Goal: Task Accomplishment & Management: Manage account settings

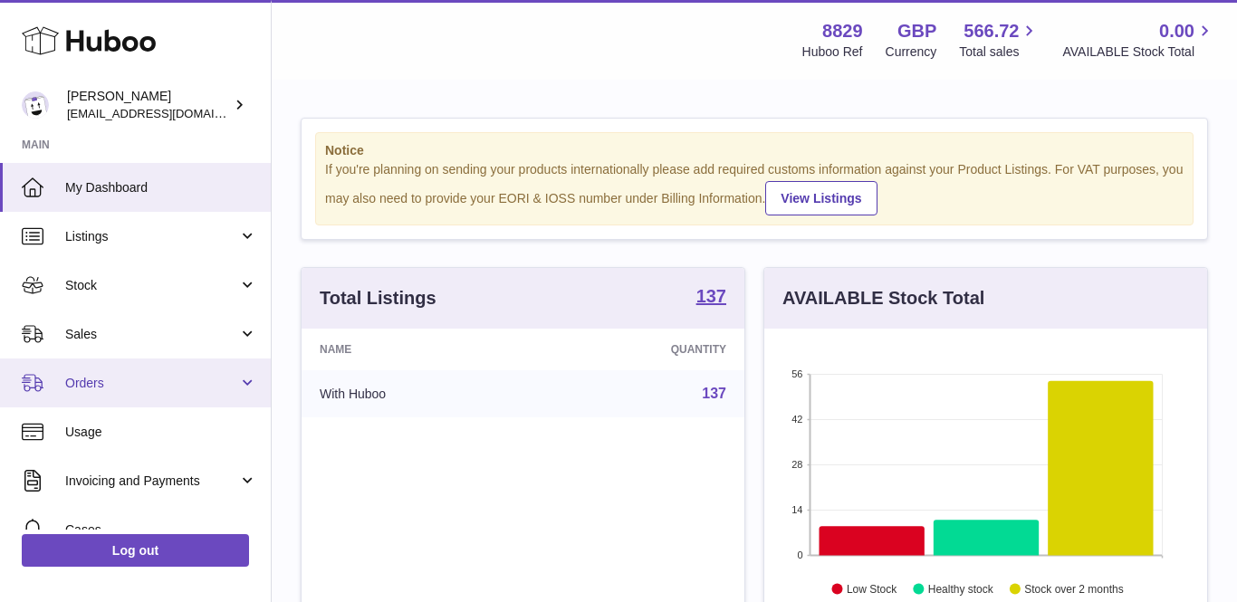
click at [81, 377] on span "Orders" at bounding box center [151, 383] width 173 height 17
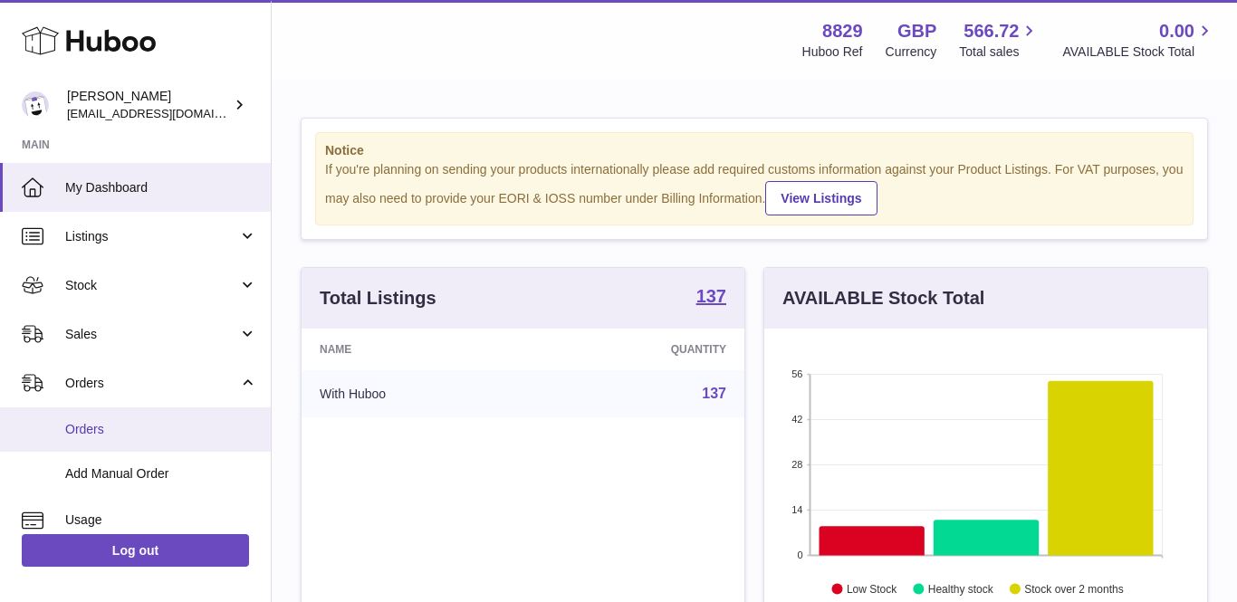
click at [85, 425] on span "Orders" at bounding box center [161, 429] width 192 height 17
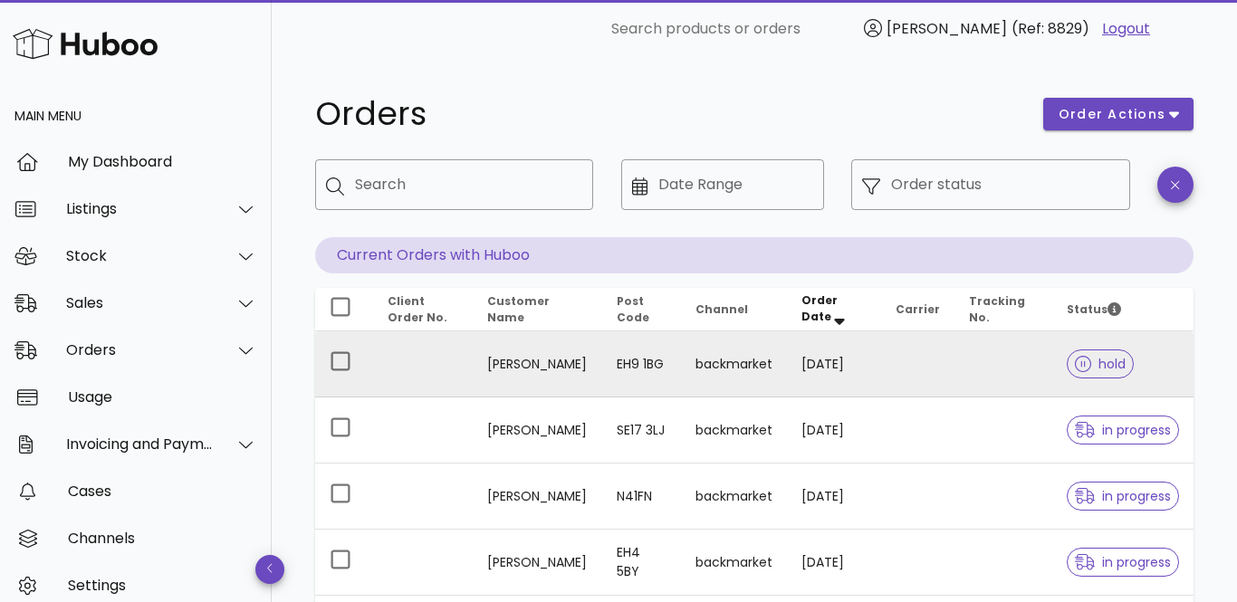
click at [522, 366] on td "[PERSON_NAME]" at bounding box center [538, 365] width 130 height 66
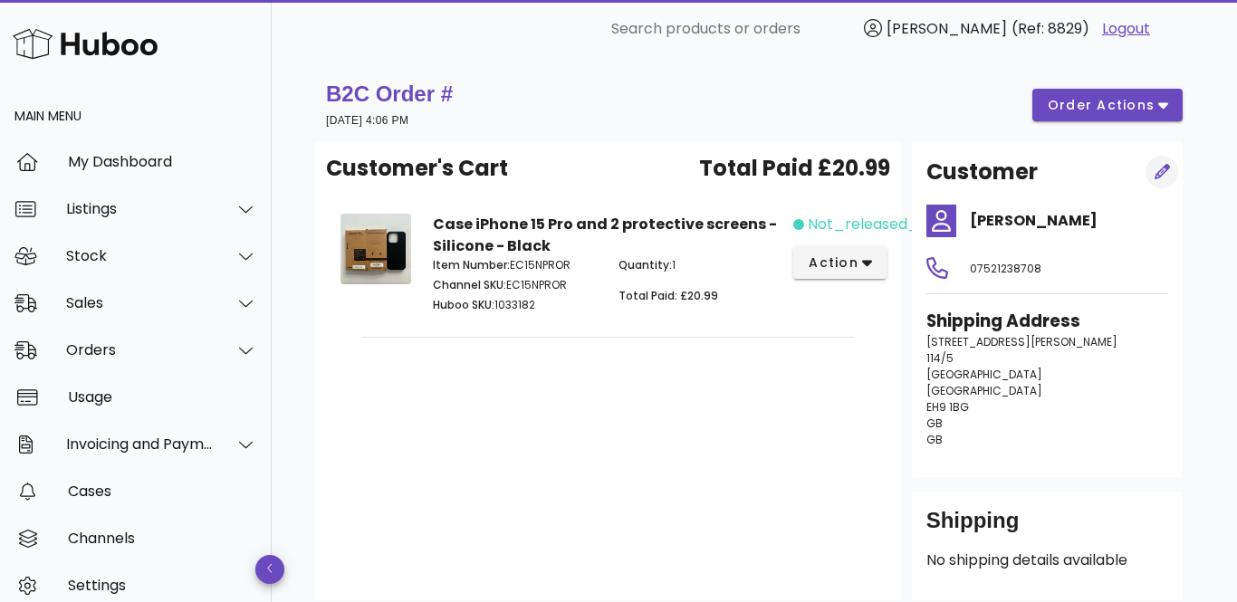
click at [1166, 168] on icon "button" at bounding box center [1162, 171] width 15 height 15
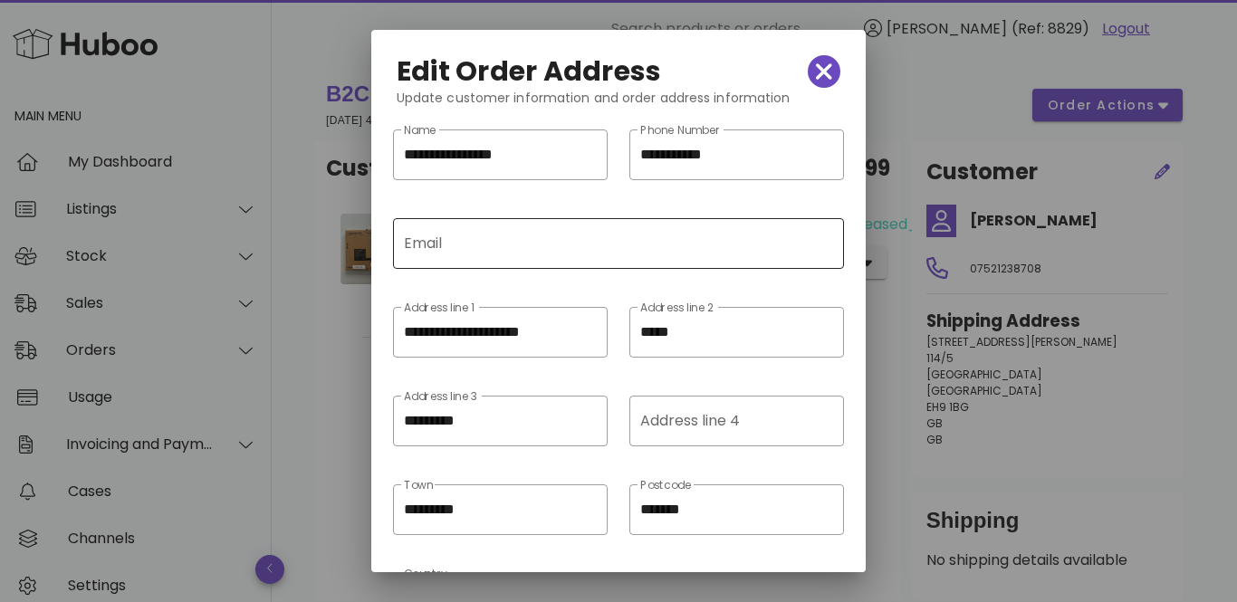
drag, startPoint x: 686, startPoint y: 336, endPoint x: 442, endPoint y: 239, distance: 262.2
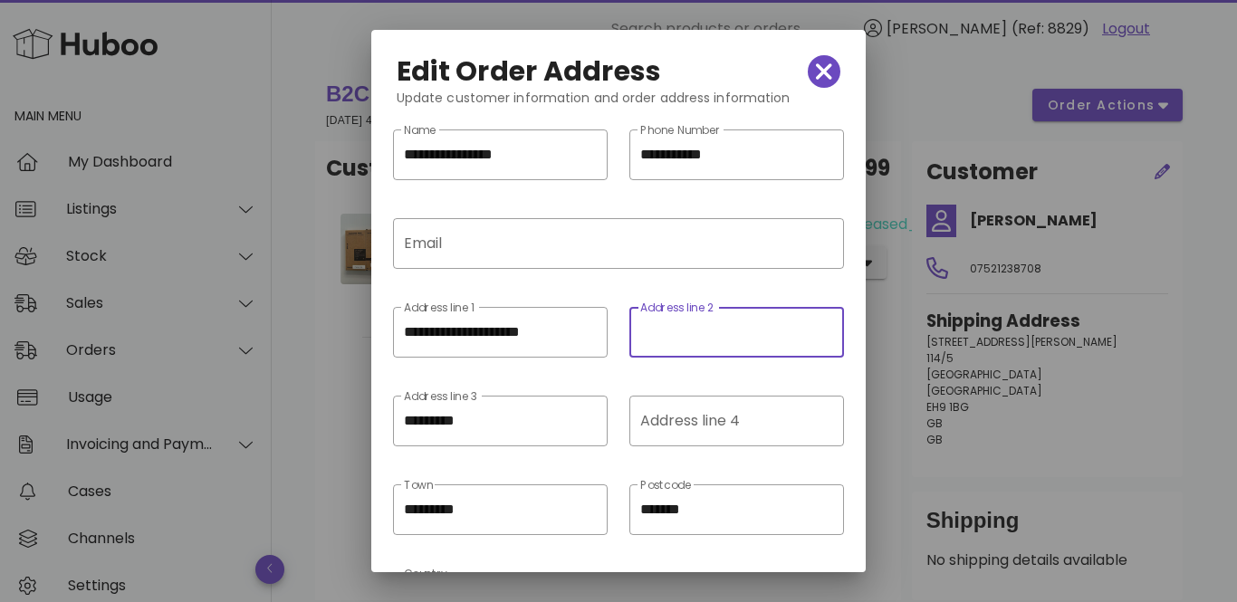
drag, startPoint x: 769, startPoint y: 510, endPoint x: 598, endPoint y: 476, distance: 174.5
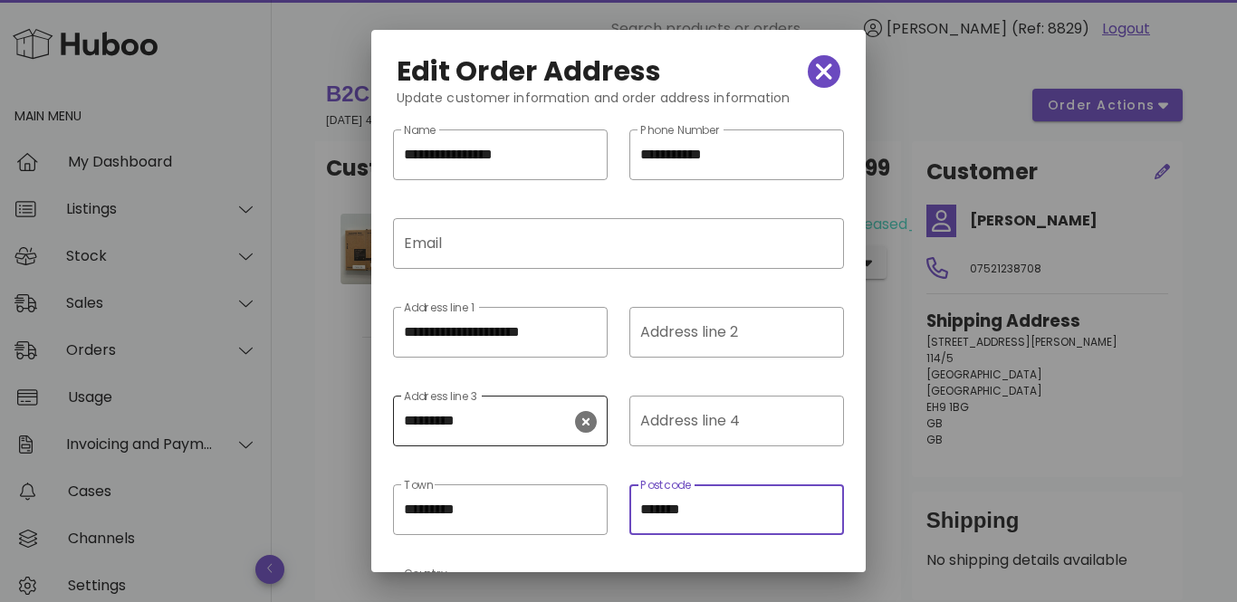
paste input "**"
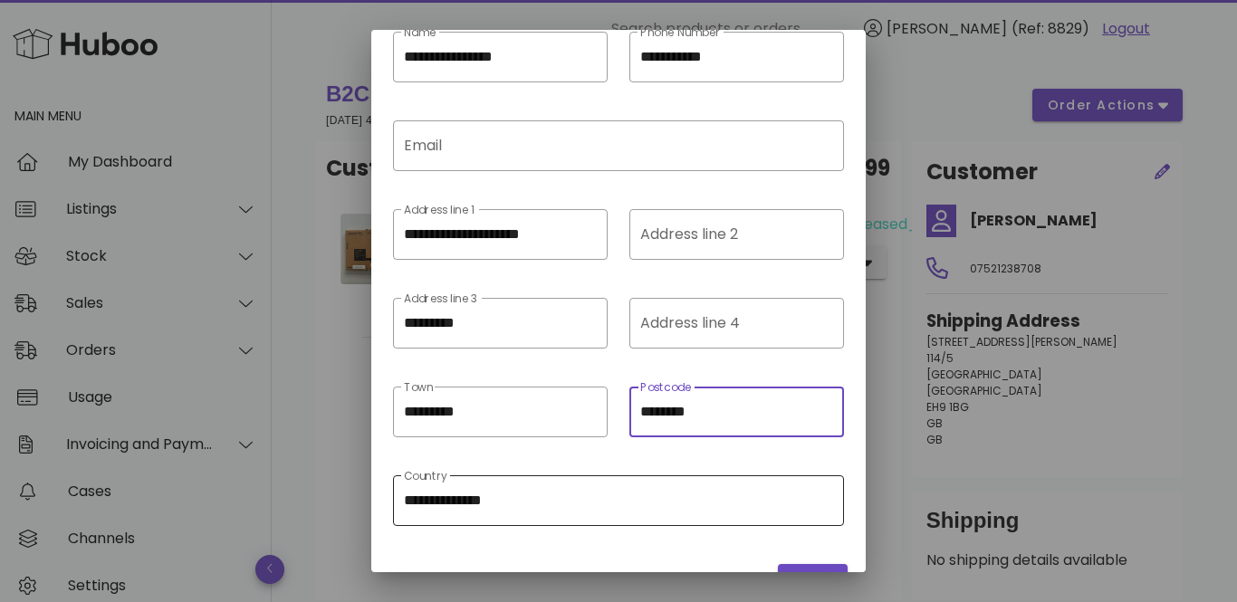
scroll to position [140, 0]
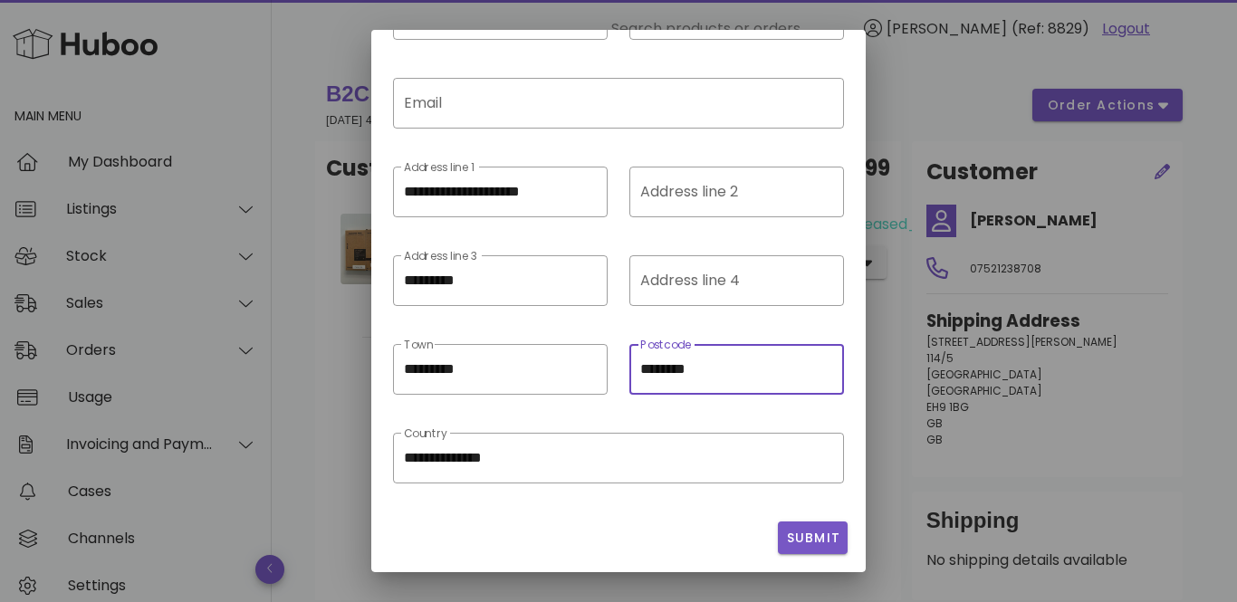
type input "********"
click at [813, 553] on button "Submit" at bounding box center [813, 538] width 70 height 33
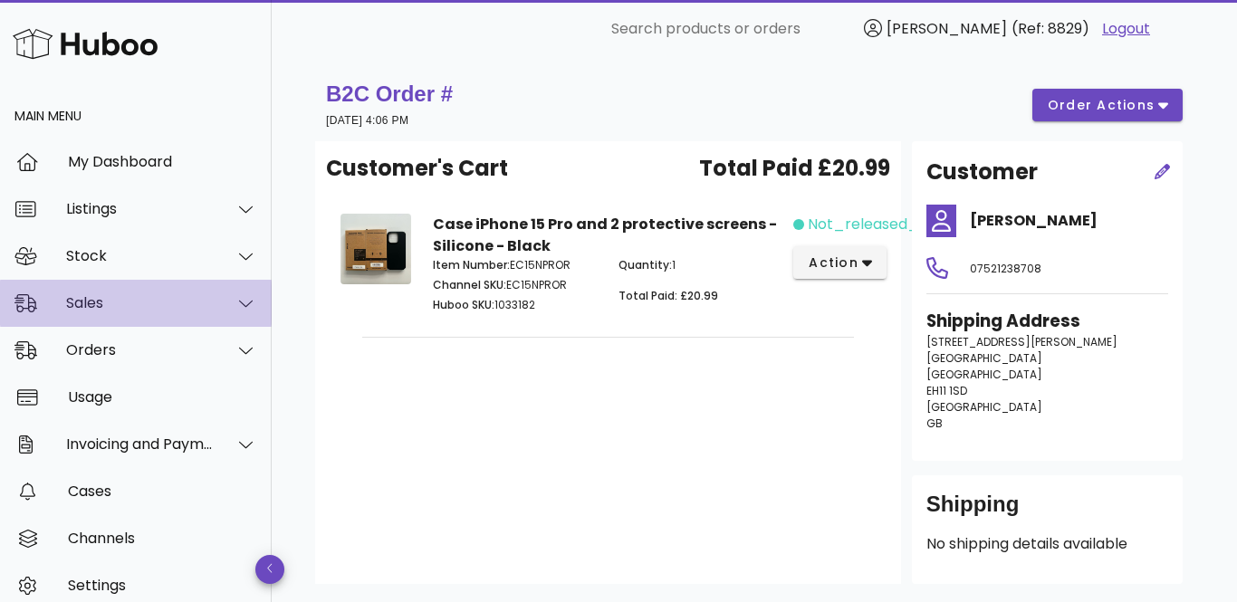
click at [75, 304] on div "Sales" at bounding box center [140, 302] width 148 height 17
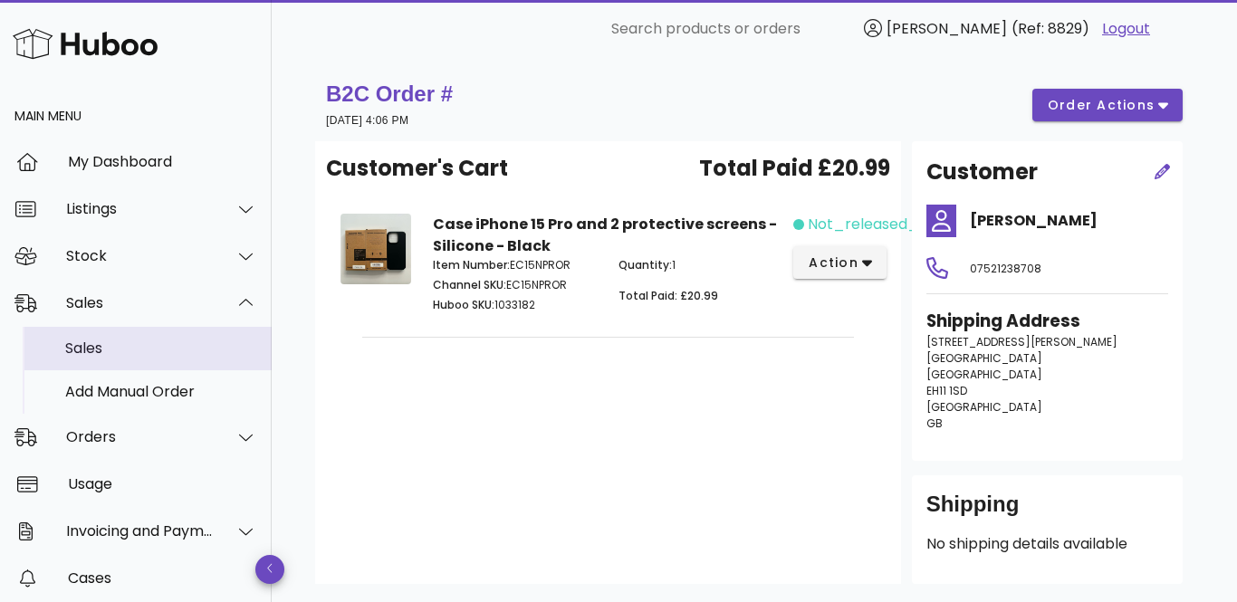
click at [86, 341] on div "Sales" at bounding box center [161, 348] width 192 height 17
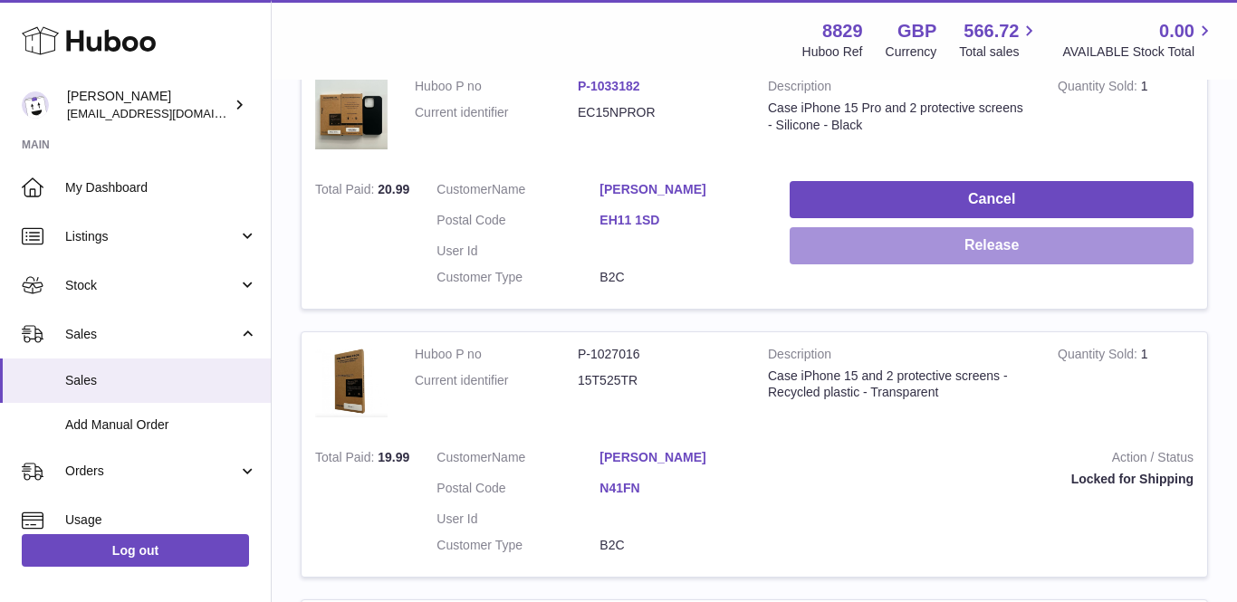
scroll to position [349, 0]
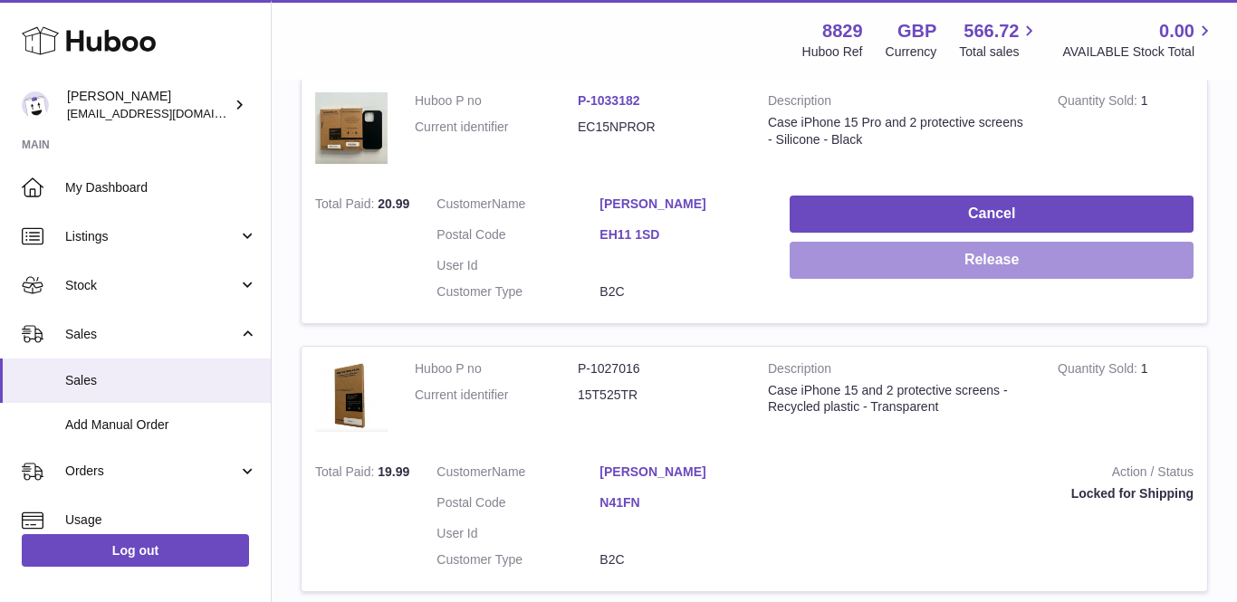
click at [943, 266] on button "Release" at bounding box center [992, 260] width 404 height 37
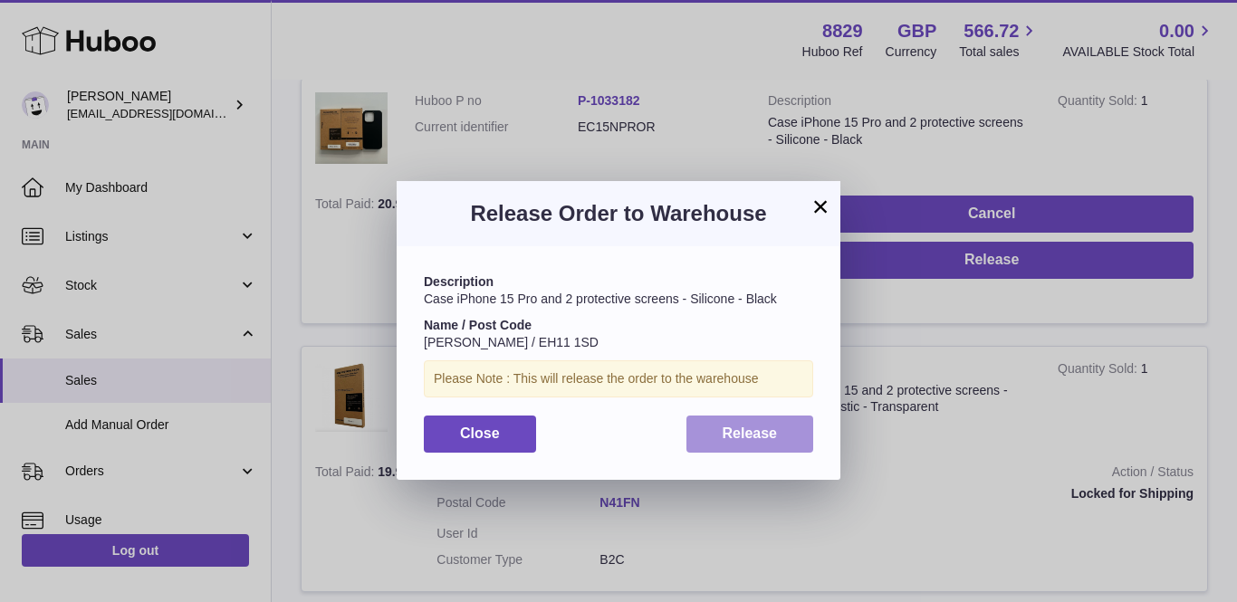
click at [799, 434] on button "Release" at bounding box center [751, 434] width 128 height 37
